Goal: Information Seeking & Learning: Learn about a topic

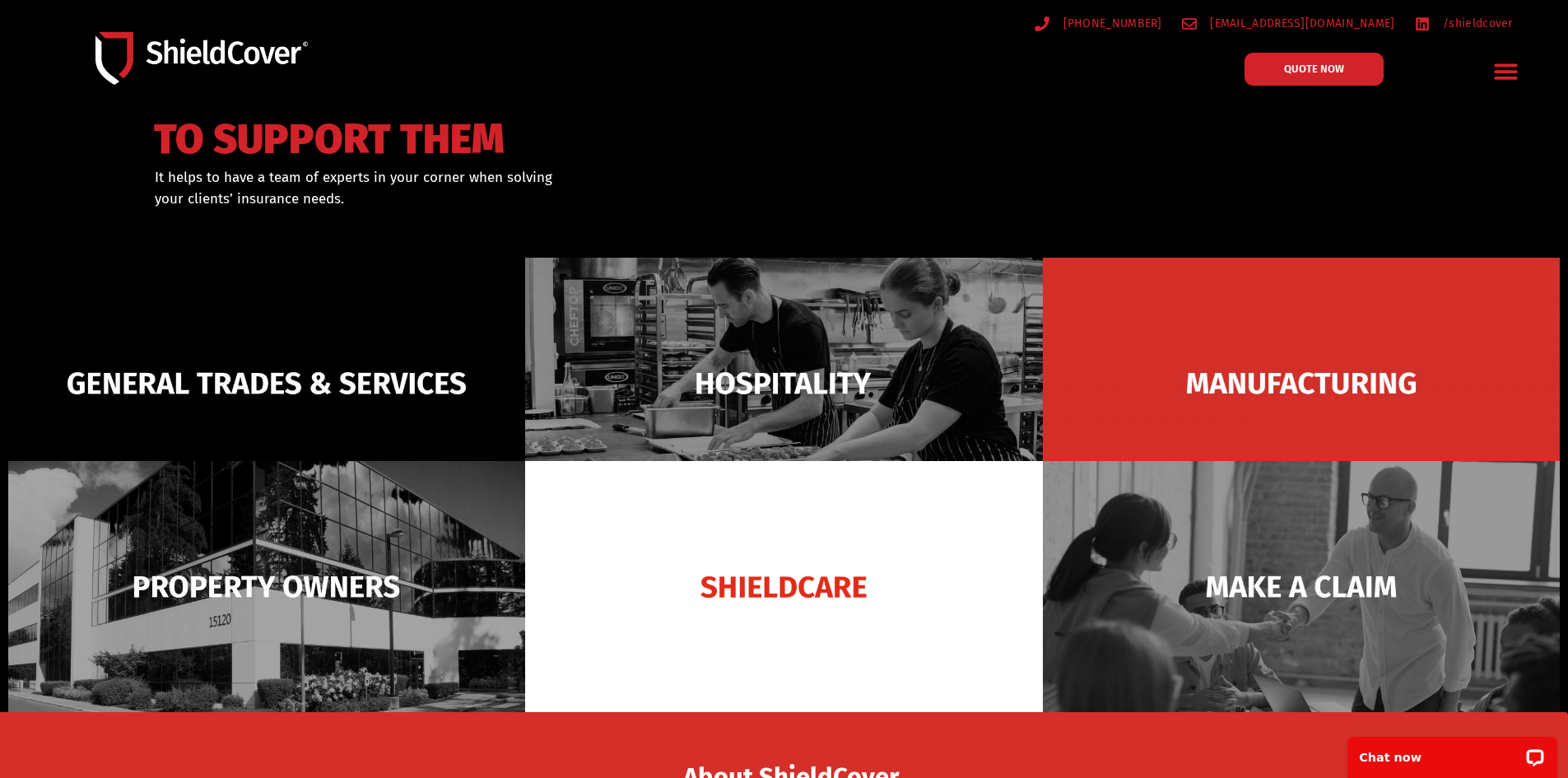
scroll to position [82, 0]
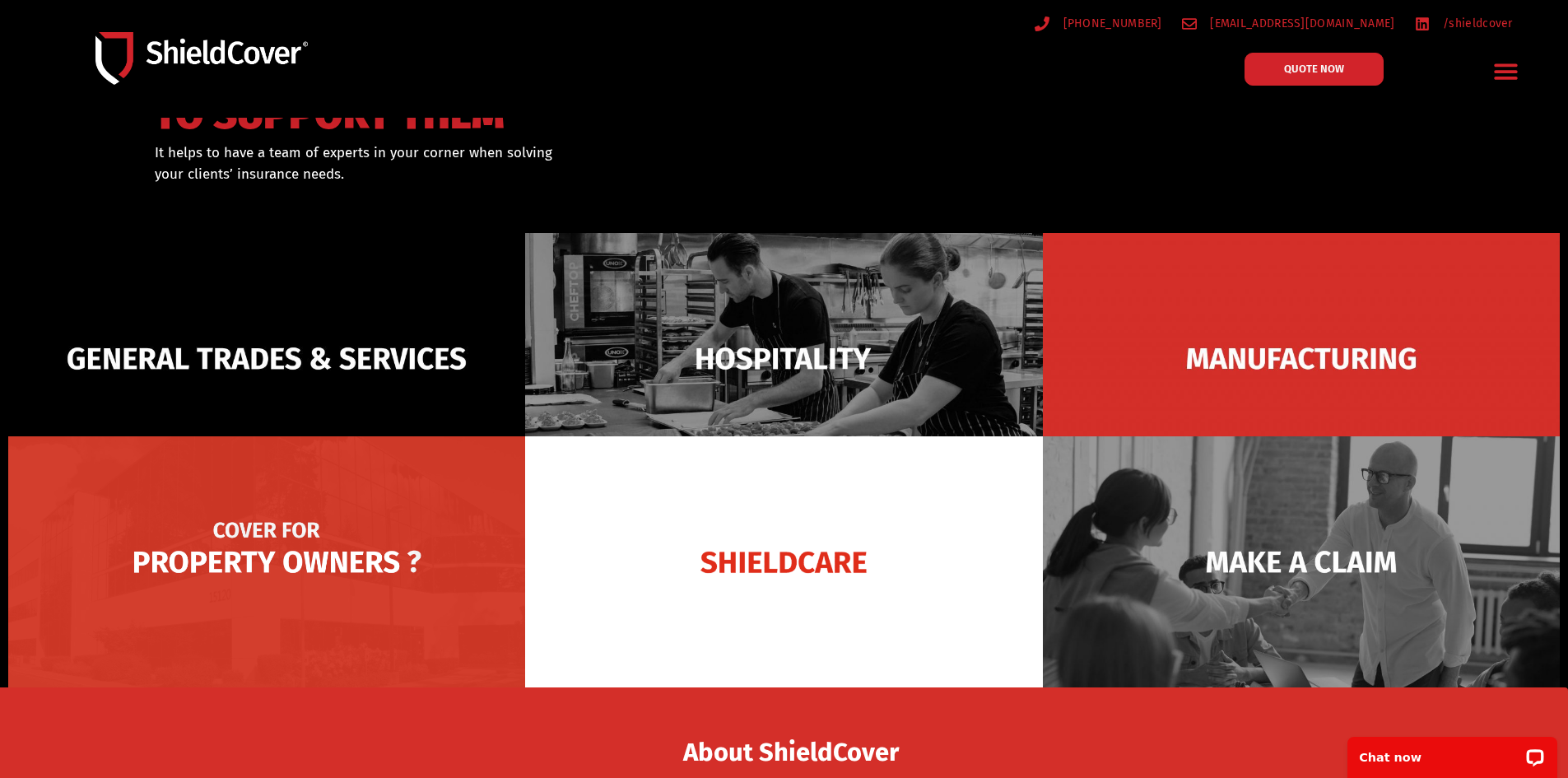
click at [160, 562] on img at bounding box center [267, 561] width 517 height 251
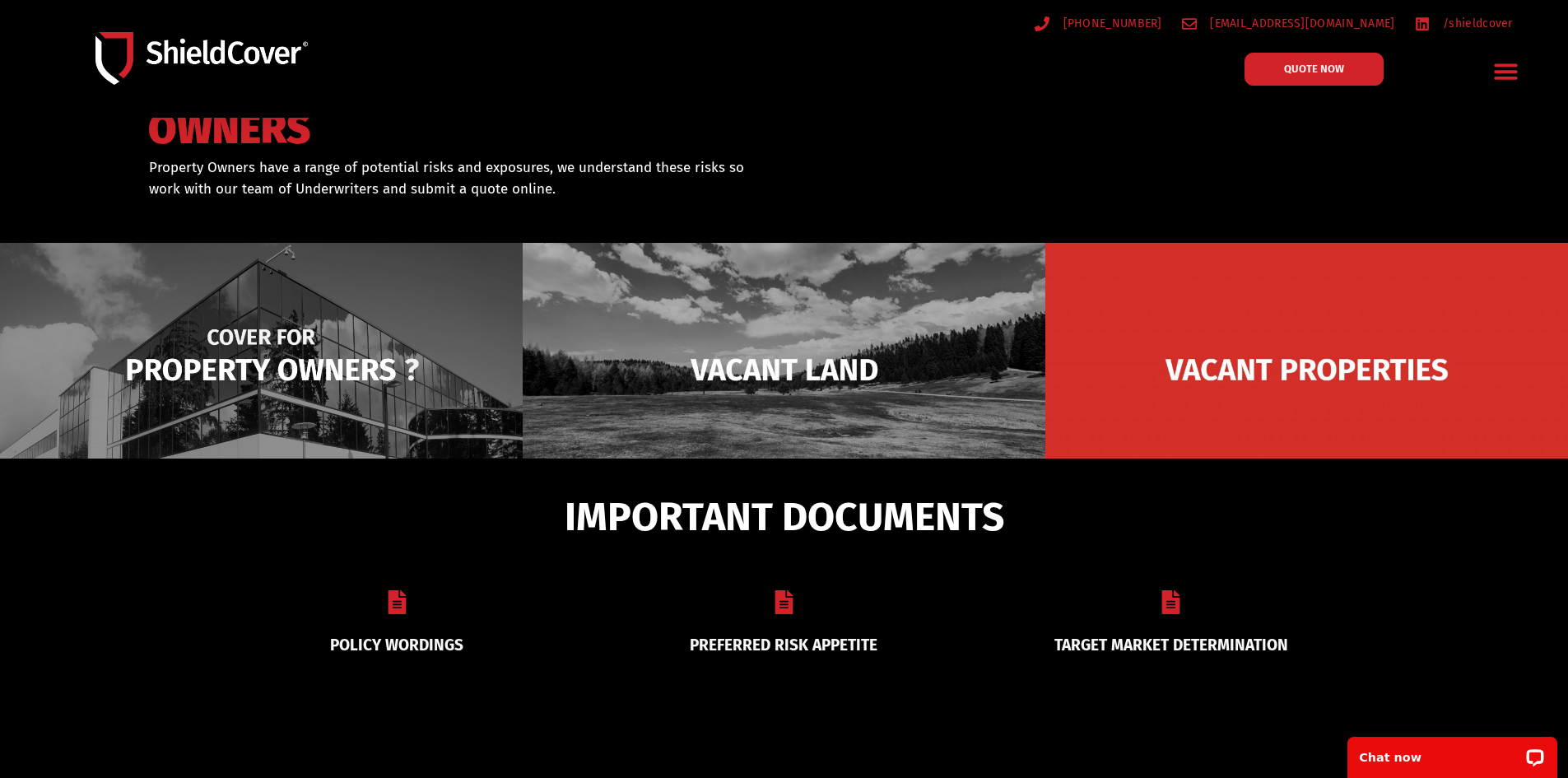
click at [265, 358] on img at bounding box center [261, 370] width 523 height 254
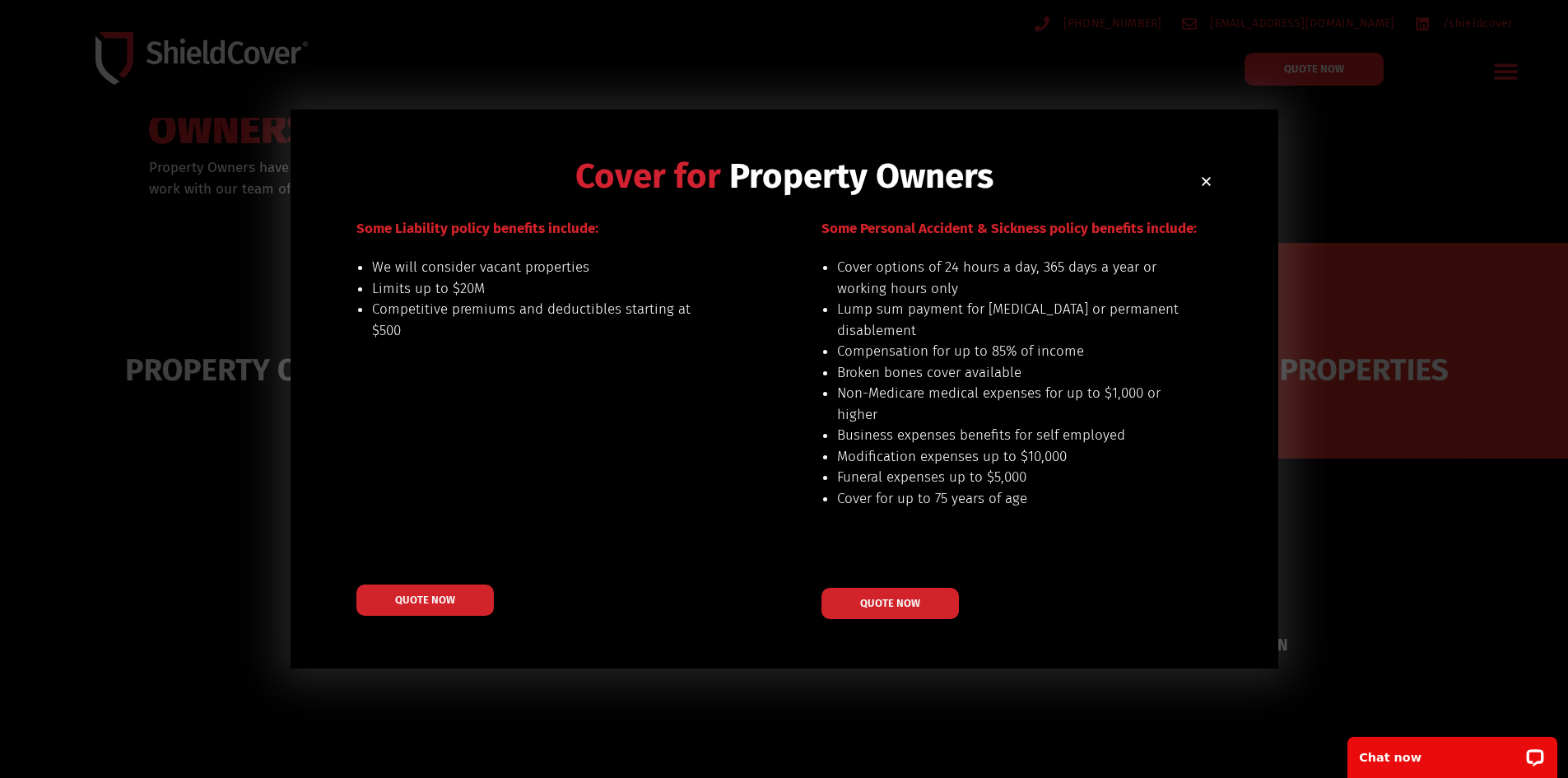
click at [1207, 178] on icon "Close" at bounding box center [1206, 181] width 12 height 12
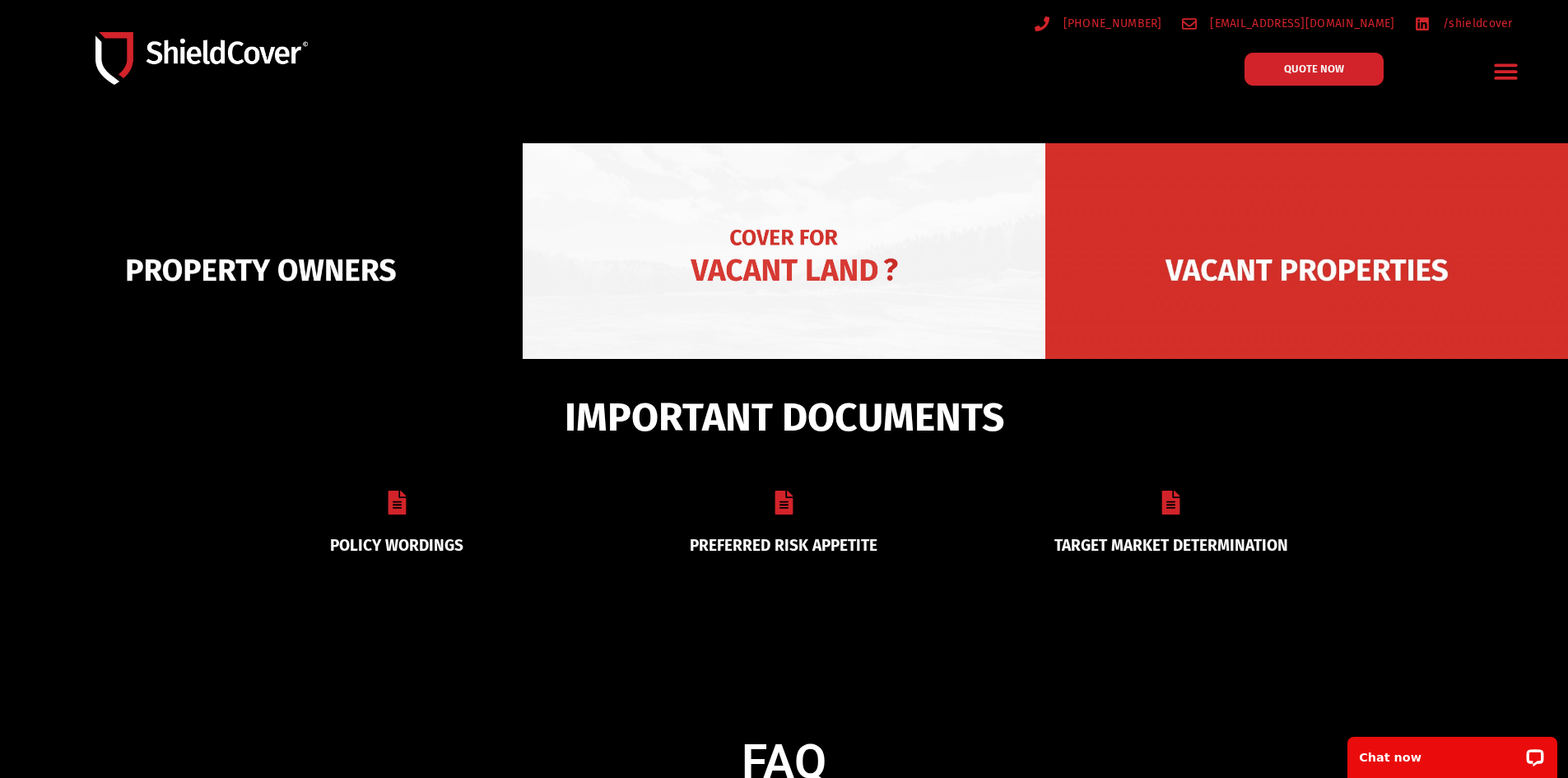
scroll to position [330, 0]
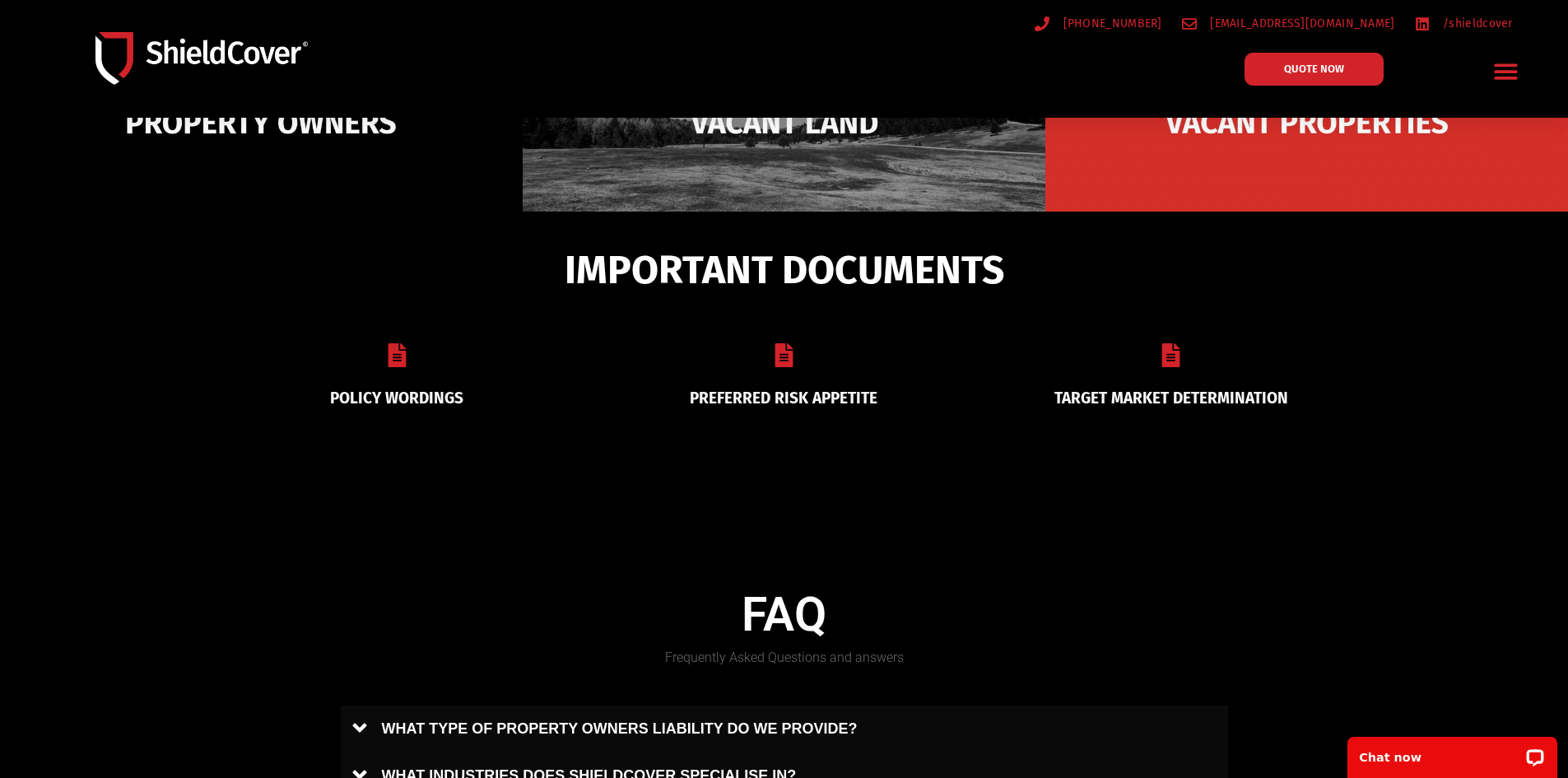
click at [779, 359] on icon at bounding box center [784, 354] width 18 height 24
